Goal: Navigation & Orientation: Go to known website

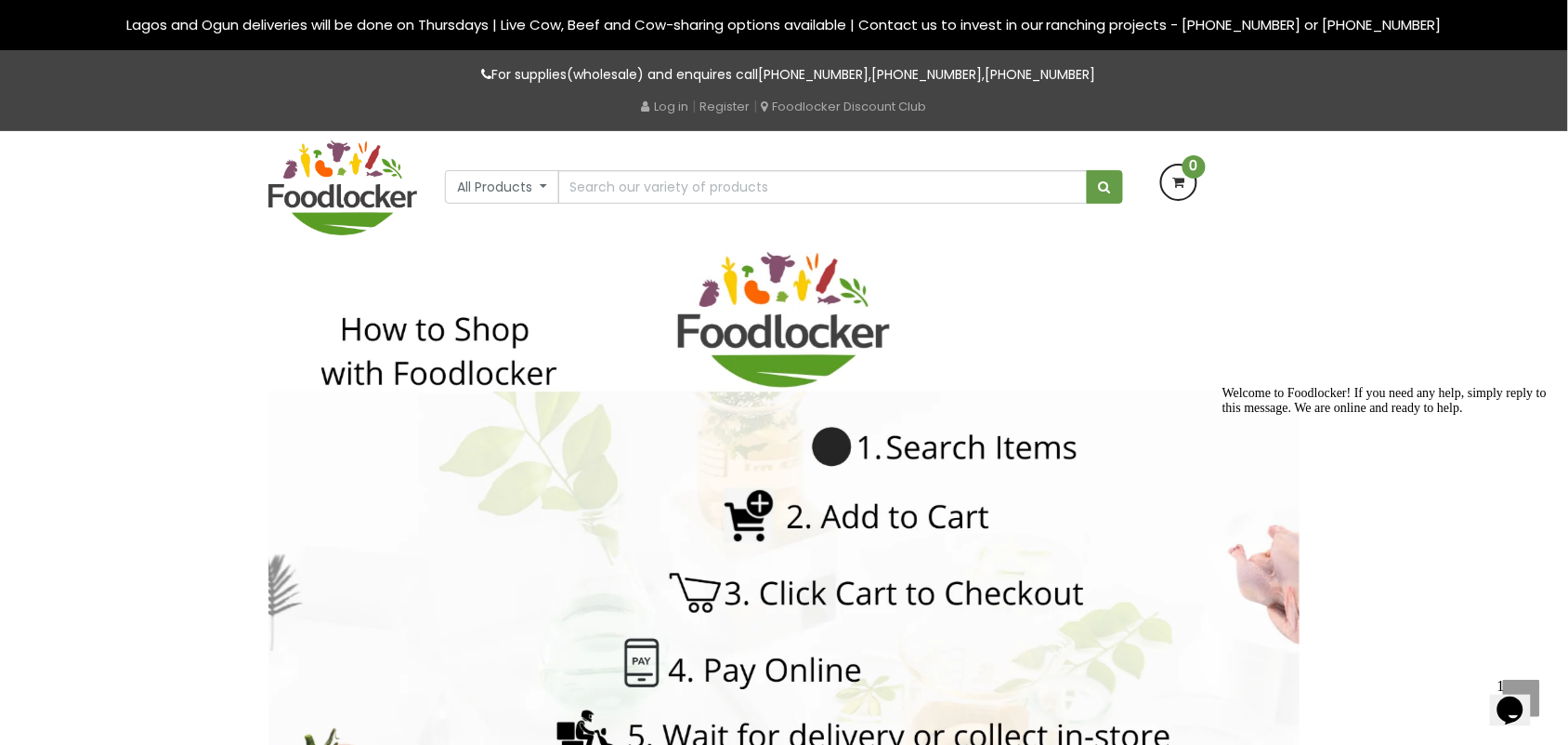
click at [1222, 384] on icon "Chat attention grabber" at bounding box center [1222, 384] width 0 height 0
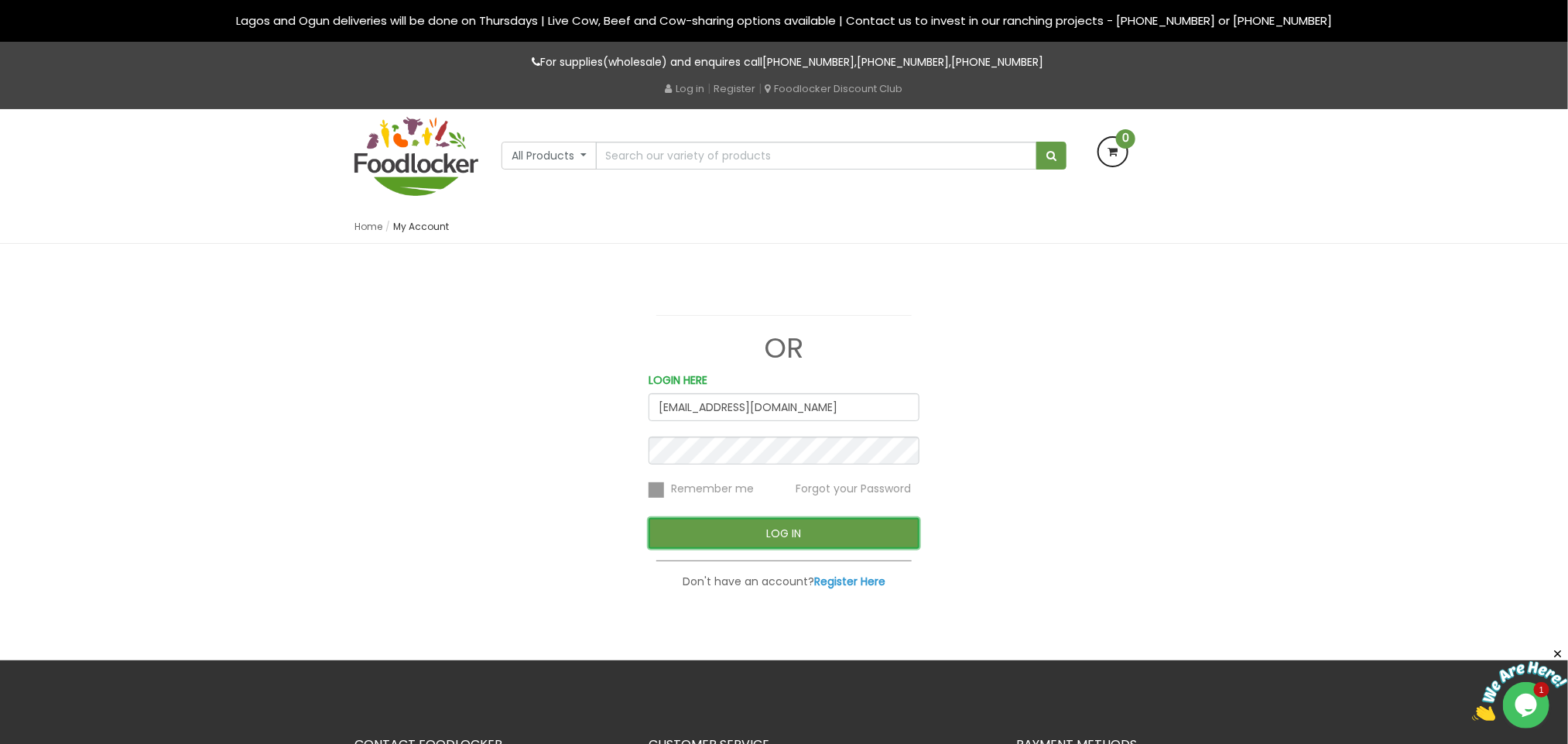
click at [725, 539] on button "LOG IN" at bounding box center [784, 532] width 271 height 31
